Goal: Information Seeking & Learning: Learn about a topic

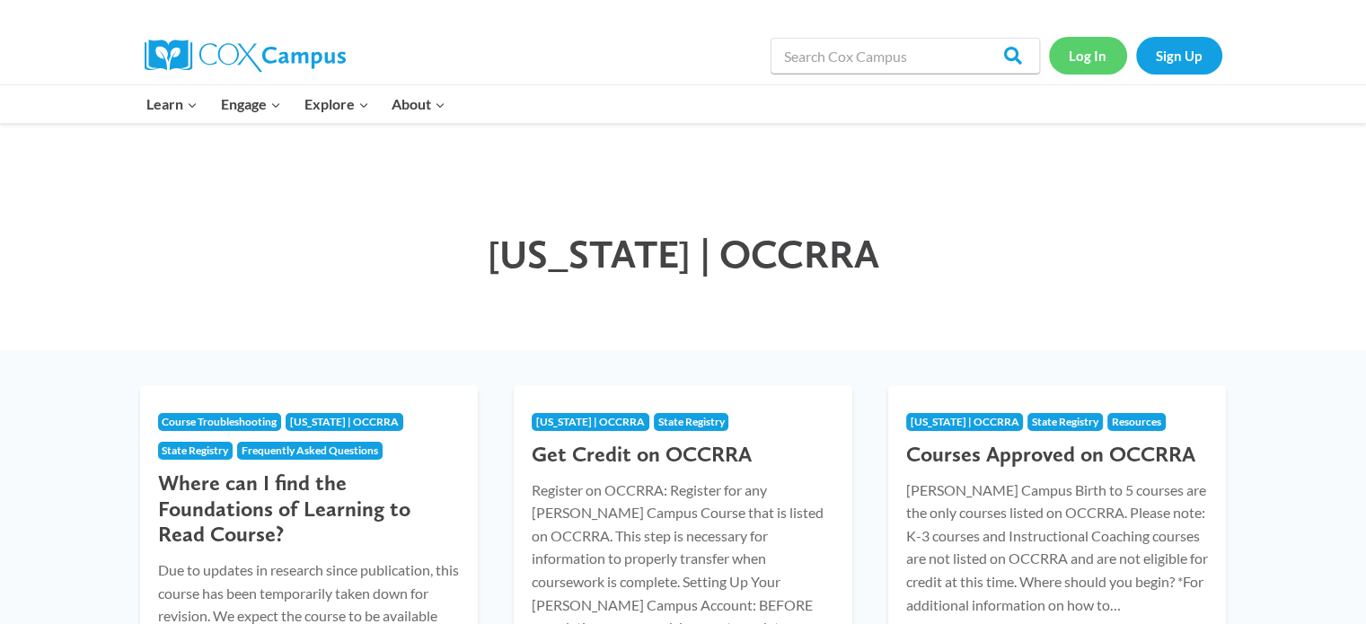
click at [1091, 60] on link "Log In" at bounding box center [1088, 55] width 78 height 37
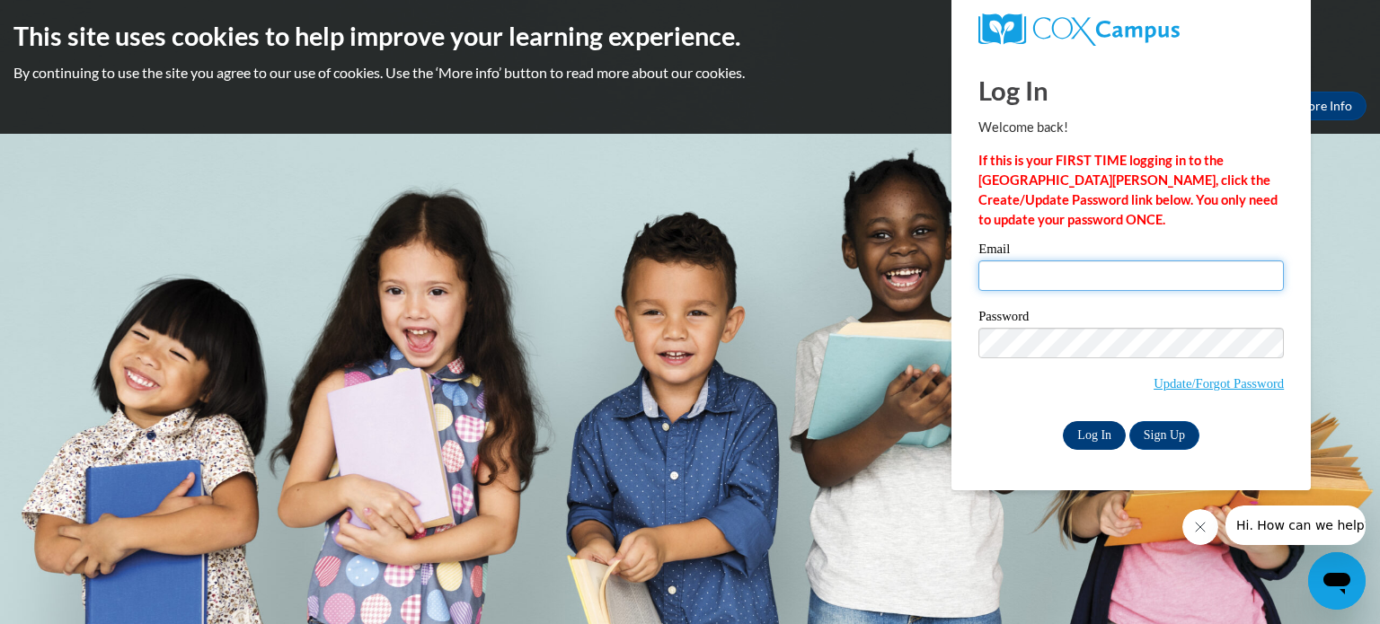
type input "tames@soesc.org"
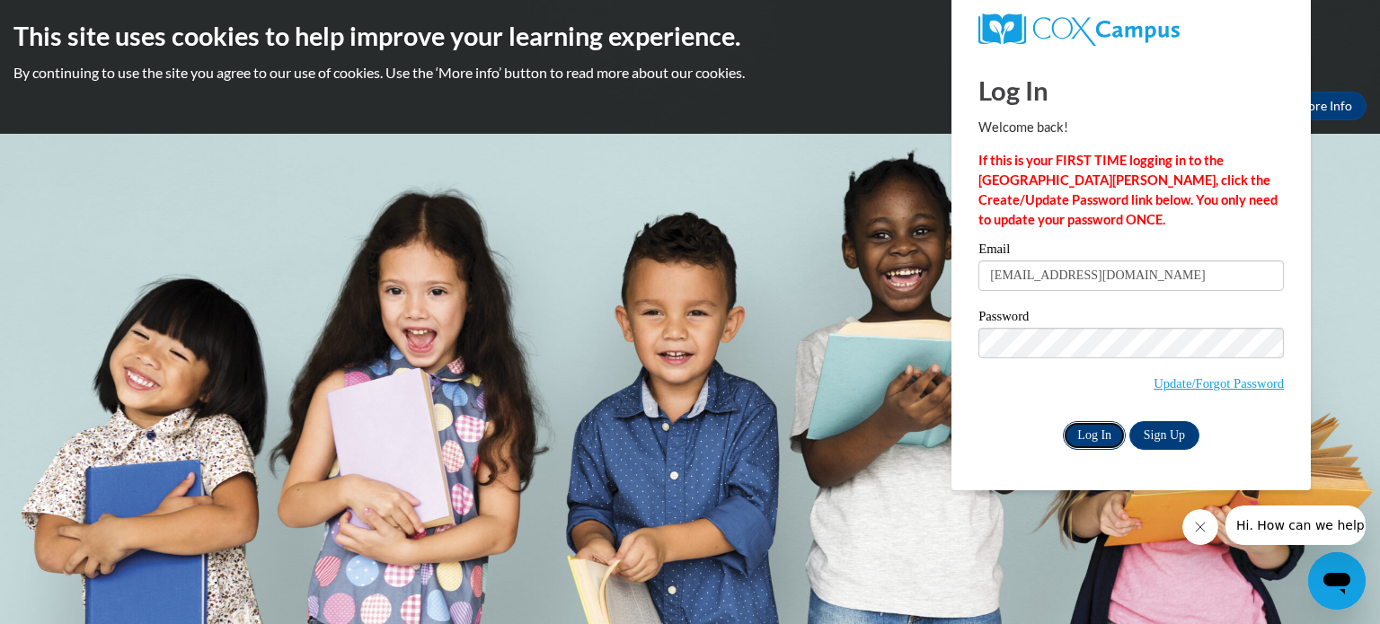
click at [1085, 433] on input "Log In" at bounding box center [1094, 435] width 63 height 29
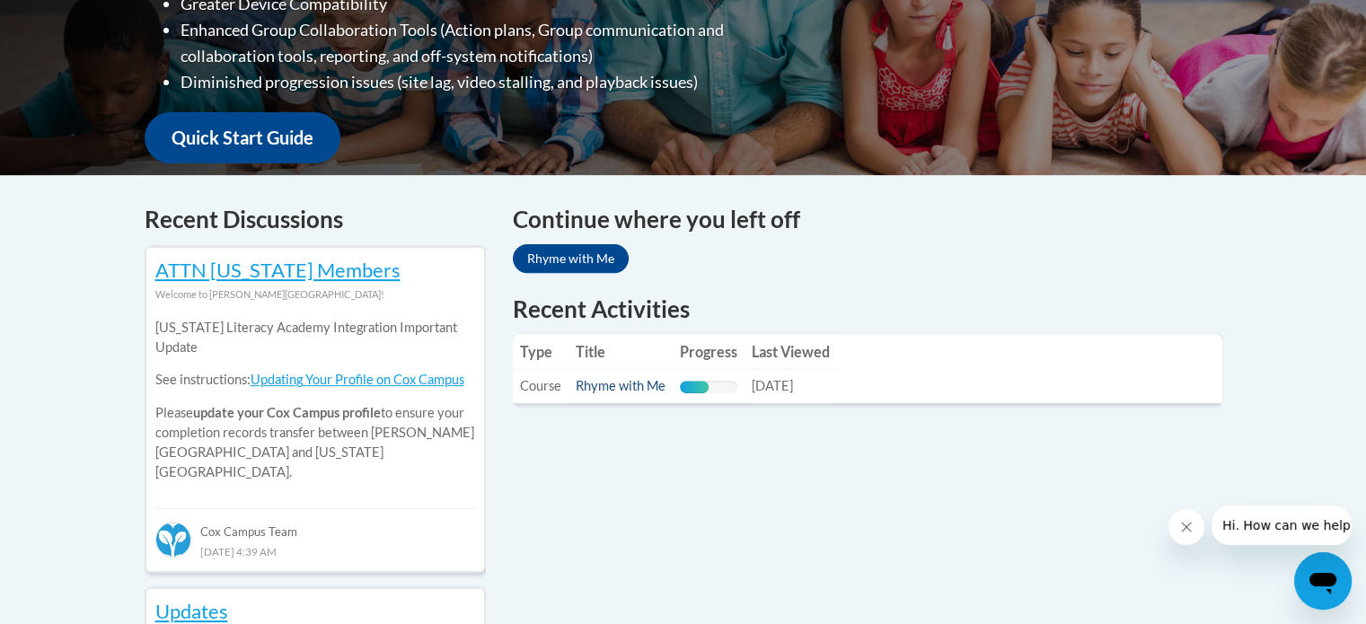
scroll to position [629, 0]
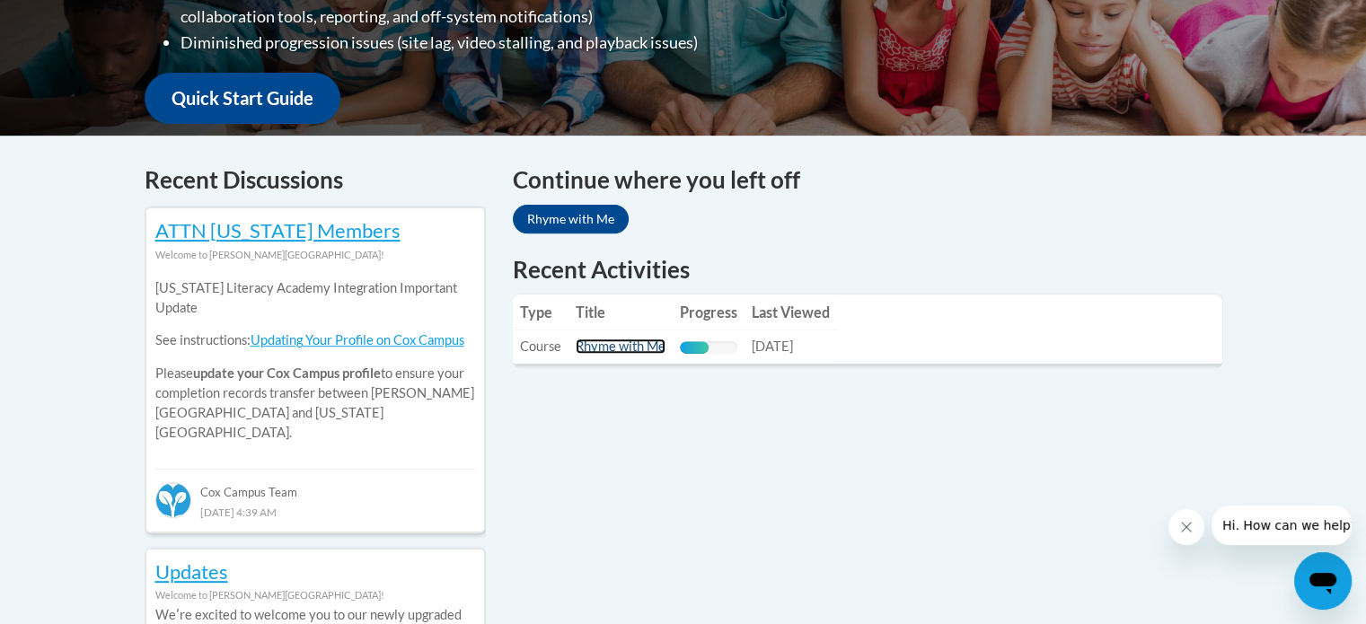
click at [621, 347] on link "Rhyme with Me" at bounding box center [621, 346] width 90 height 15
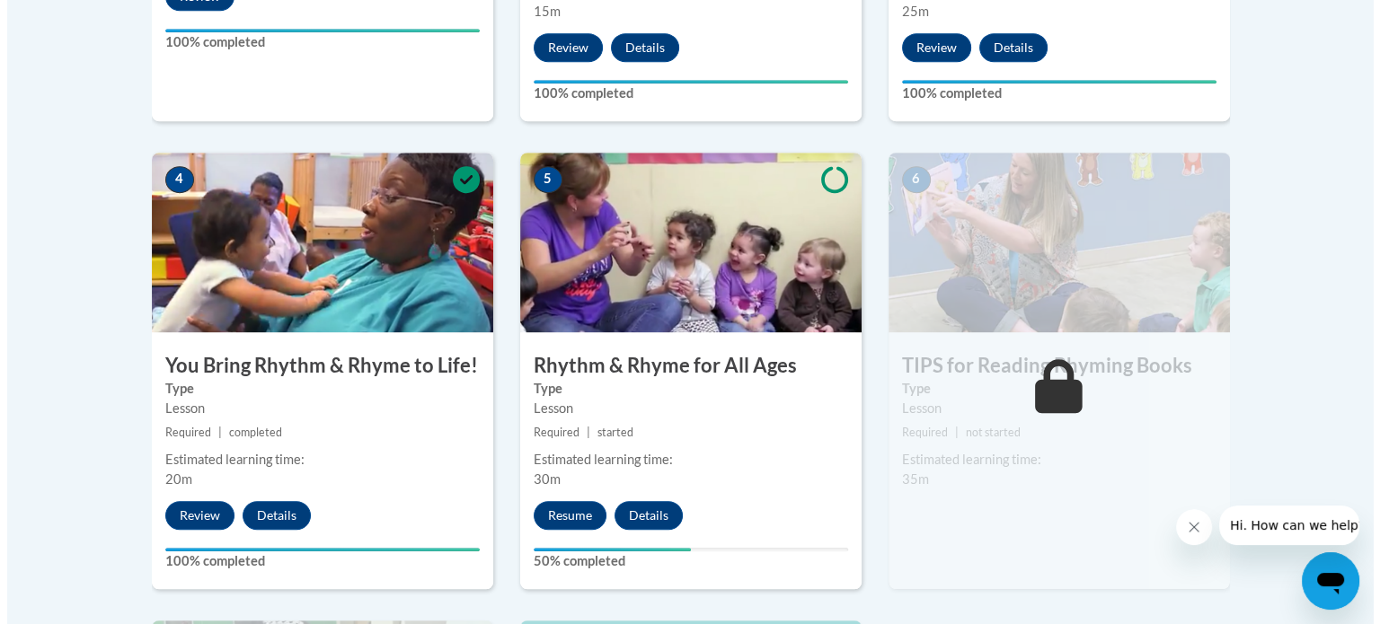
scroll to position [1168, 0]
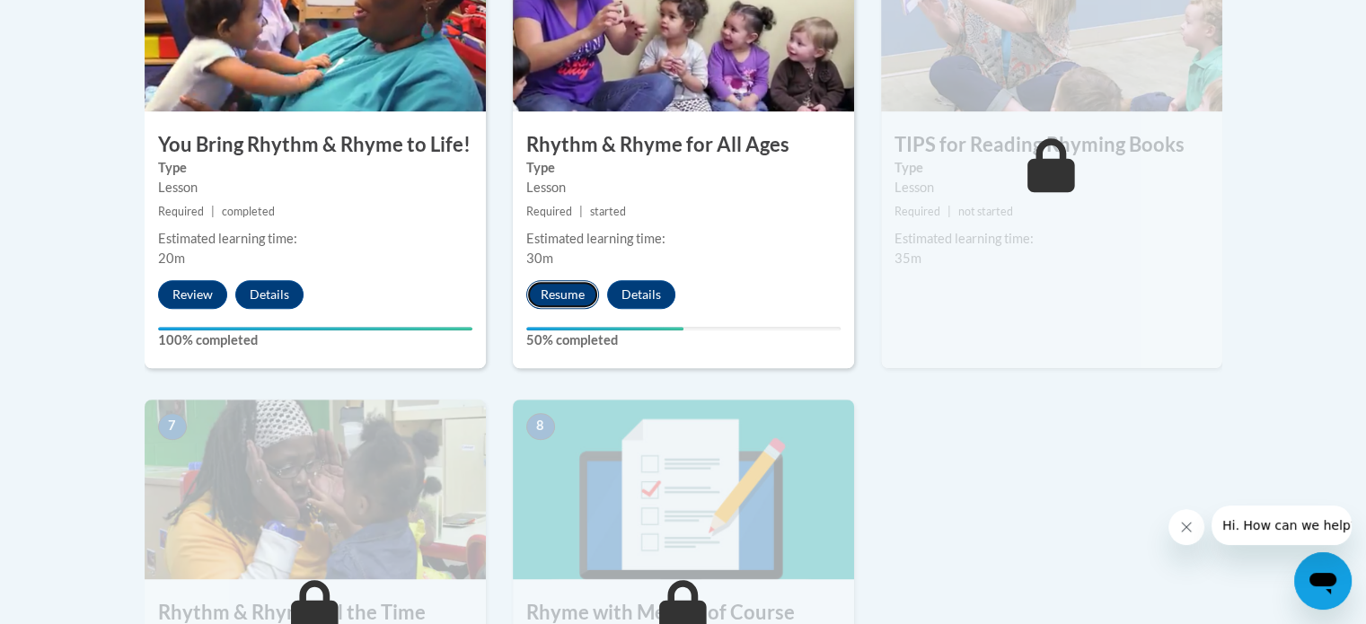
click at [568, 294] on button "Resume" at bounding box center [562, 294] width 73 height 29
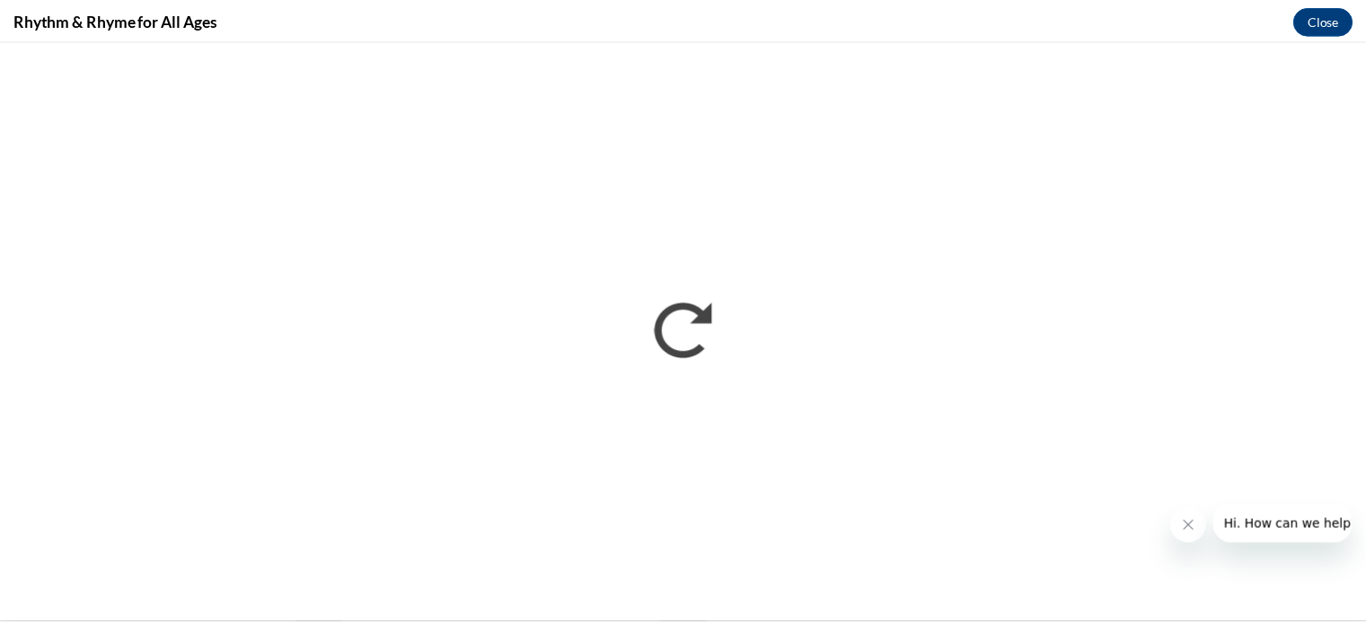
scroll to position [0, 0]
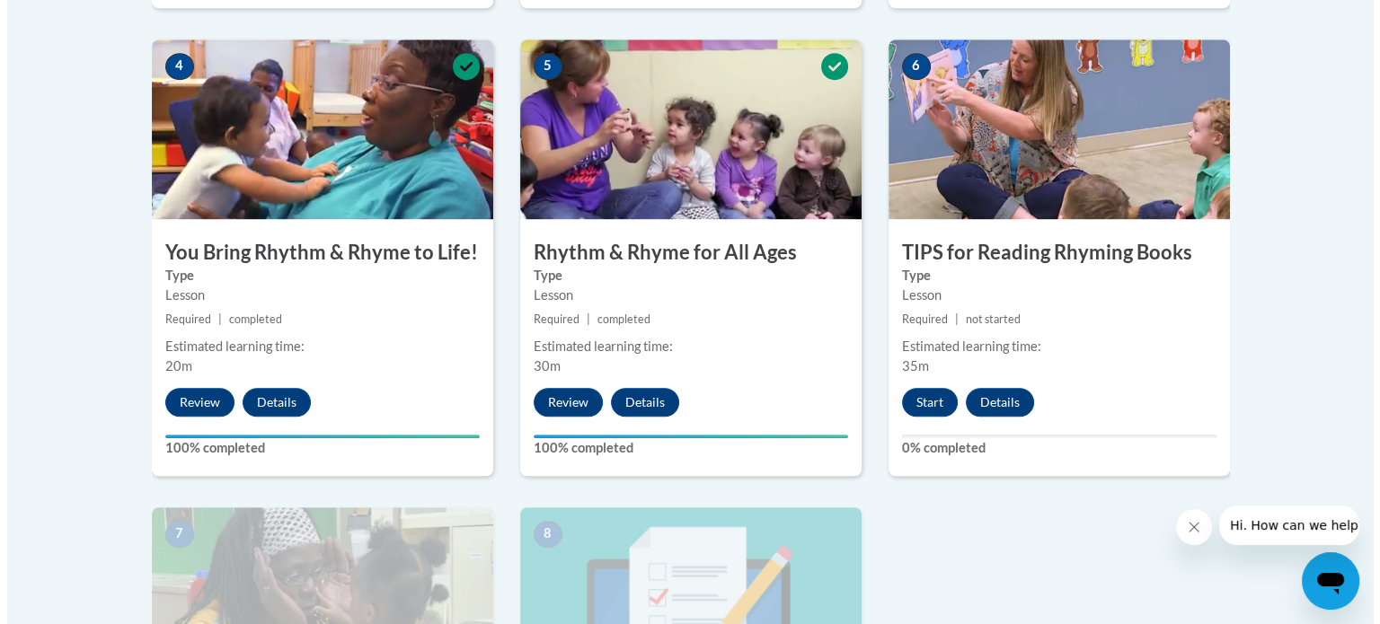
scroll to position [1168, 0]
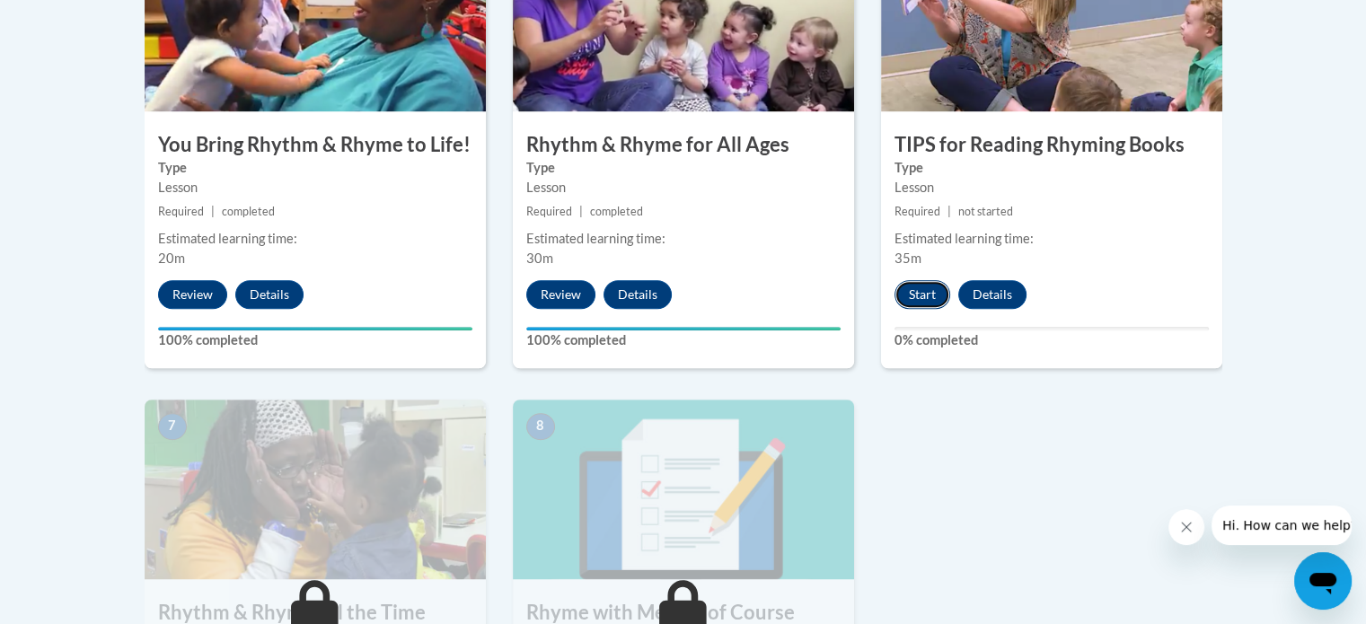
click at [916, 298] on button "Start" at bounding box center [923, 294] width 56 height 29
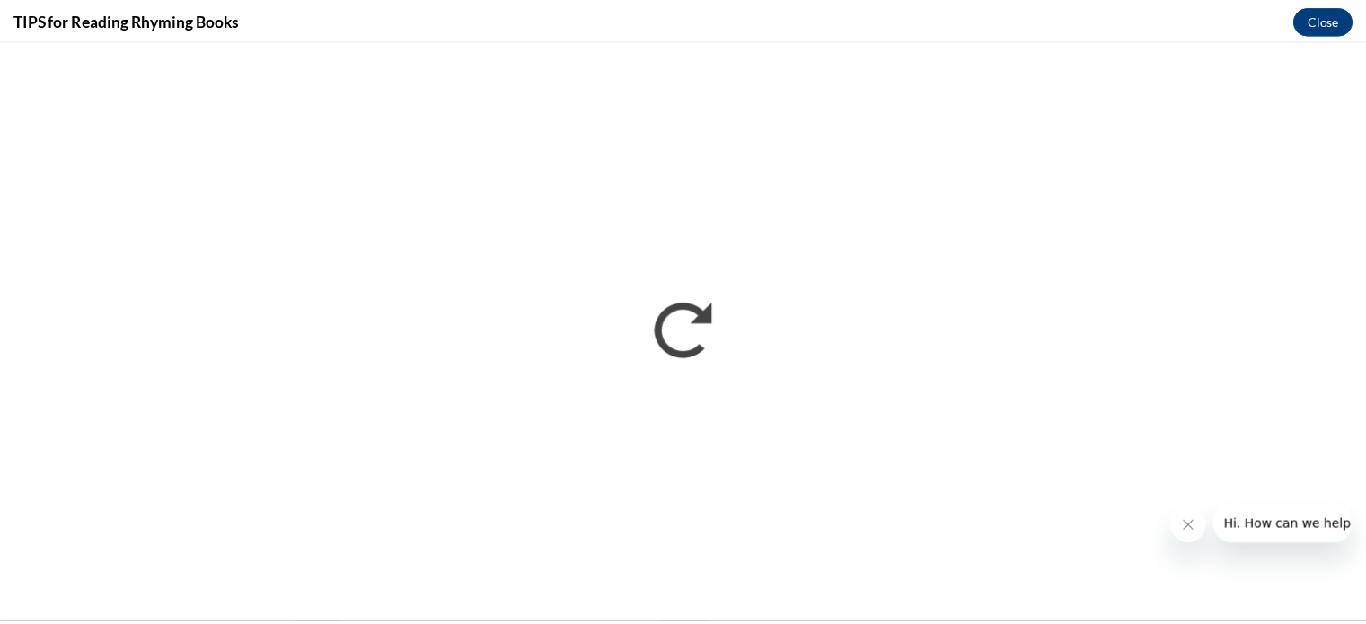
scroll to position [0, 0]
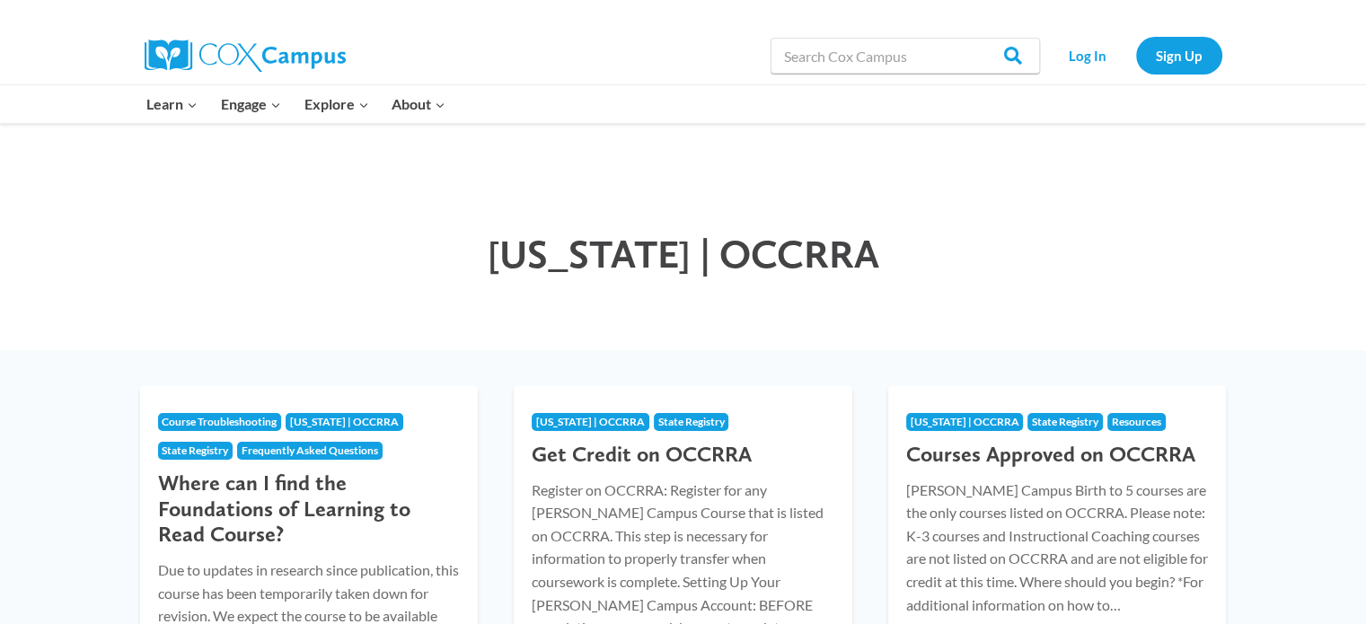
click at [906, 240] on h1 "[US_STATE] | OCCRRA" at bounding box center [683, 255] width 880 height 48
click at [1086, 60] on link "Log In" at bounding box center [1088, 55] width 78 height 37
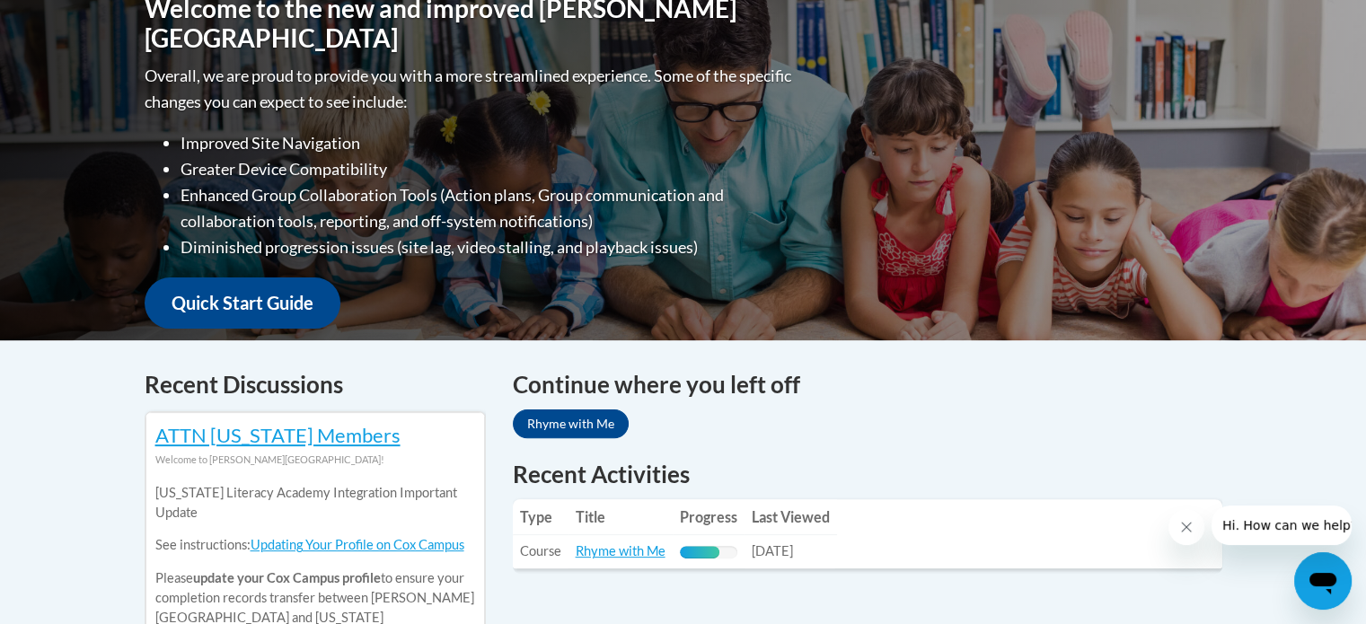
scroll to position [629, 0]
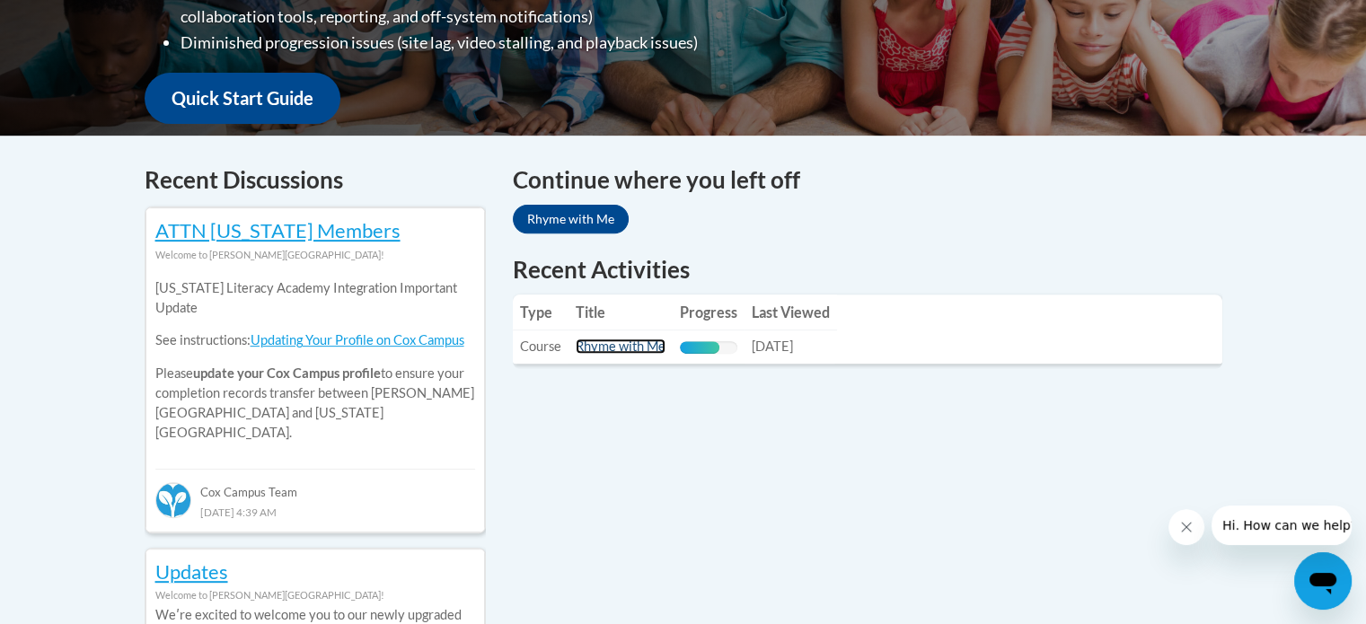
click at [628, 344] on link "Rhyme with Me" at bounding box center [621, 346] width 90 height 15
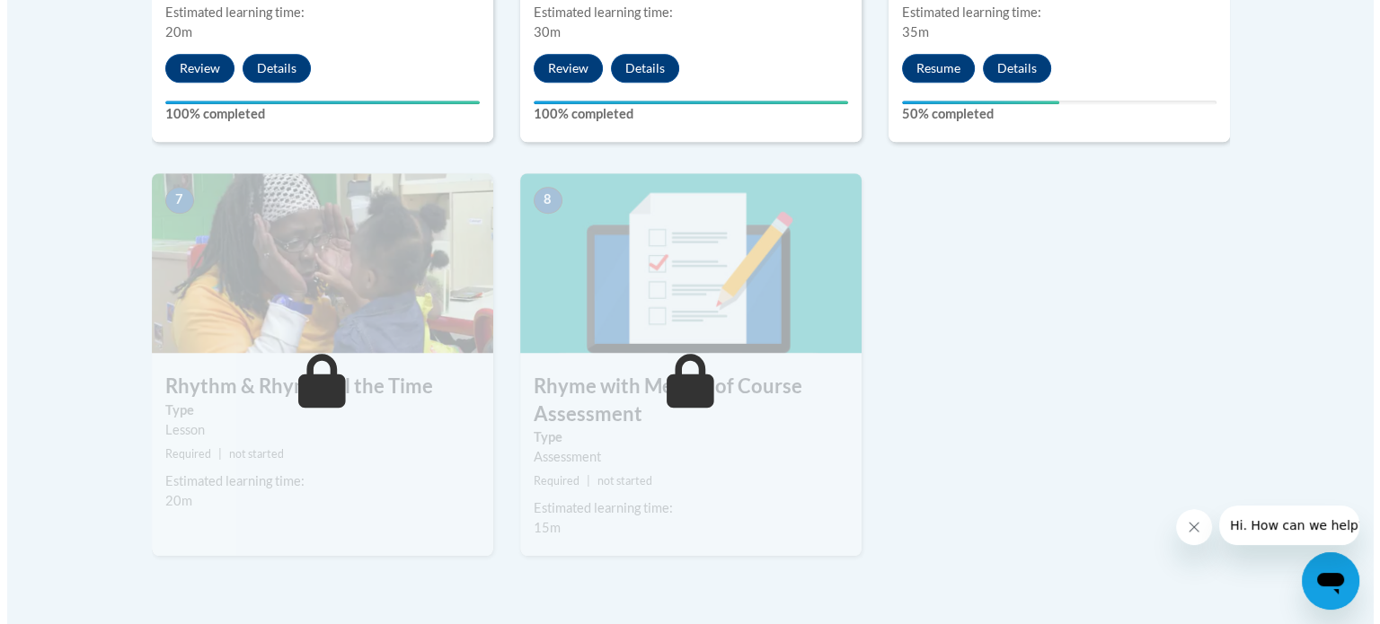
scroll to position [1437, 0]
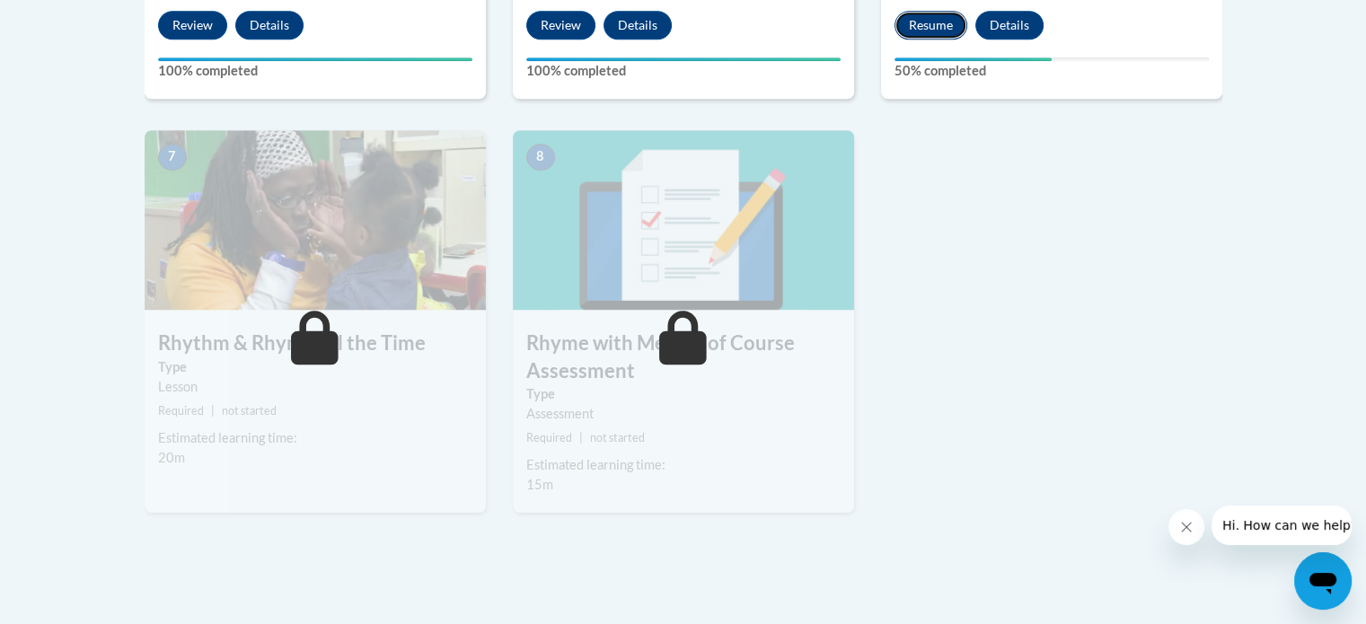
click at [925, 27] on button "Resume" at bounding box center [931, 25] width 73 height 29
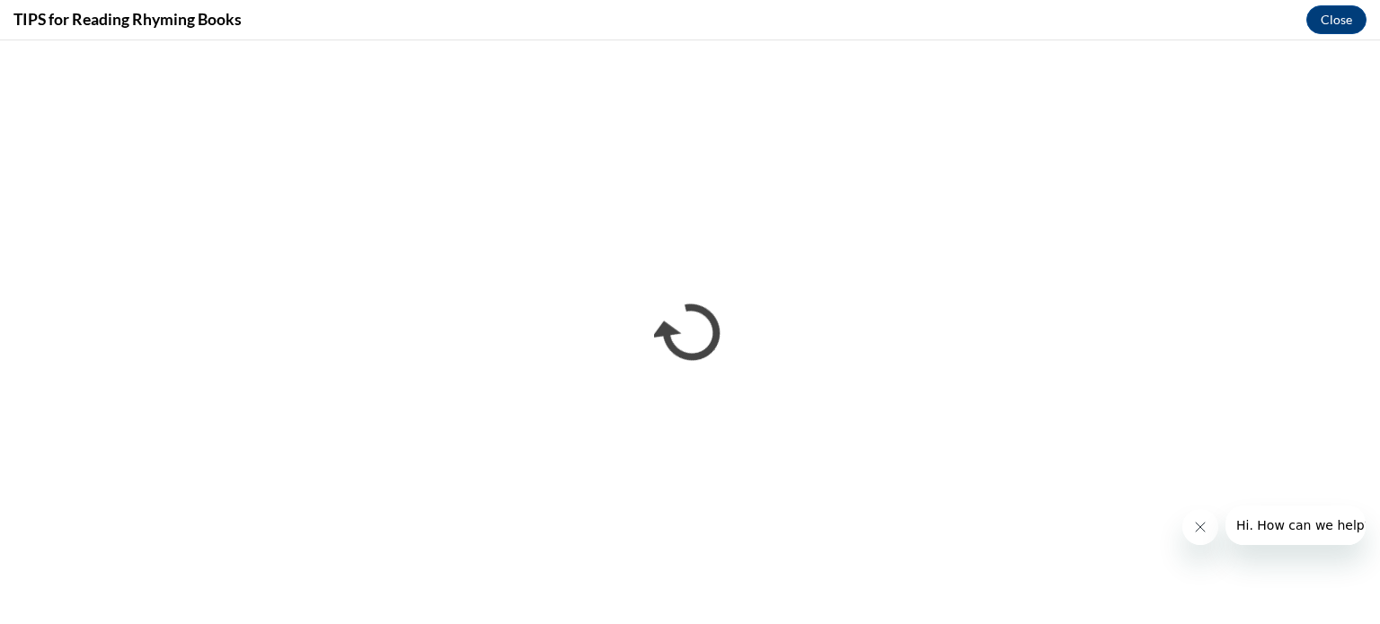
scroll to position [0, 0]
